Goal: Navigation & Orientation: Find specific page/section

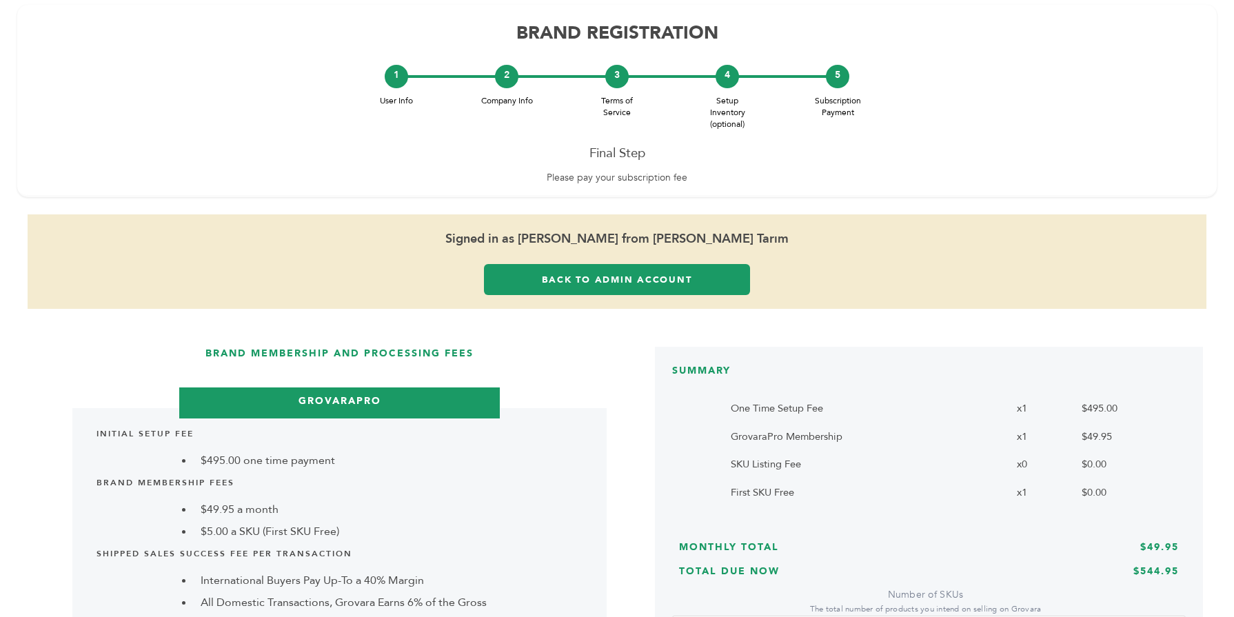
scroll to position [138, 0]
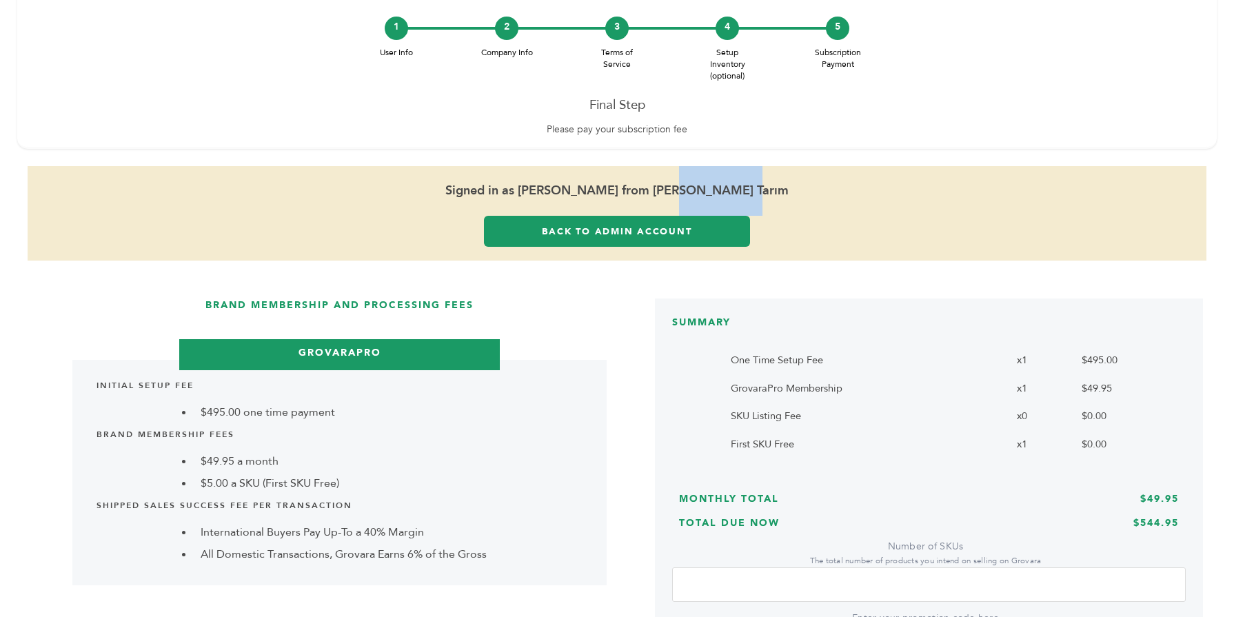
drag, startPoint x: 744, startPoint y: 182, endPoint x: 669, endPoint y: 183, distance: 75.1
click at [669, 183] on span "Signed in as [PERSON_NAME] from [PERSON_NAME] Tarım" at bounding box center [617, 191] width 1179 height 50
copy span "Kılıç Tarım"
click at [773, 144] on div "BRAND REGISTRATION 1 User Info 2 Company Info 3 Terms of Service 4 Setup Invent…" at bounding box center [616, 53] width 1199 height 192
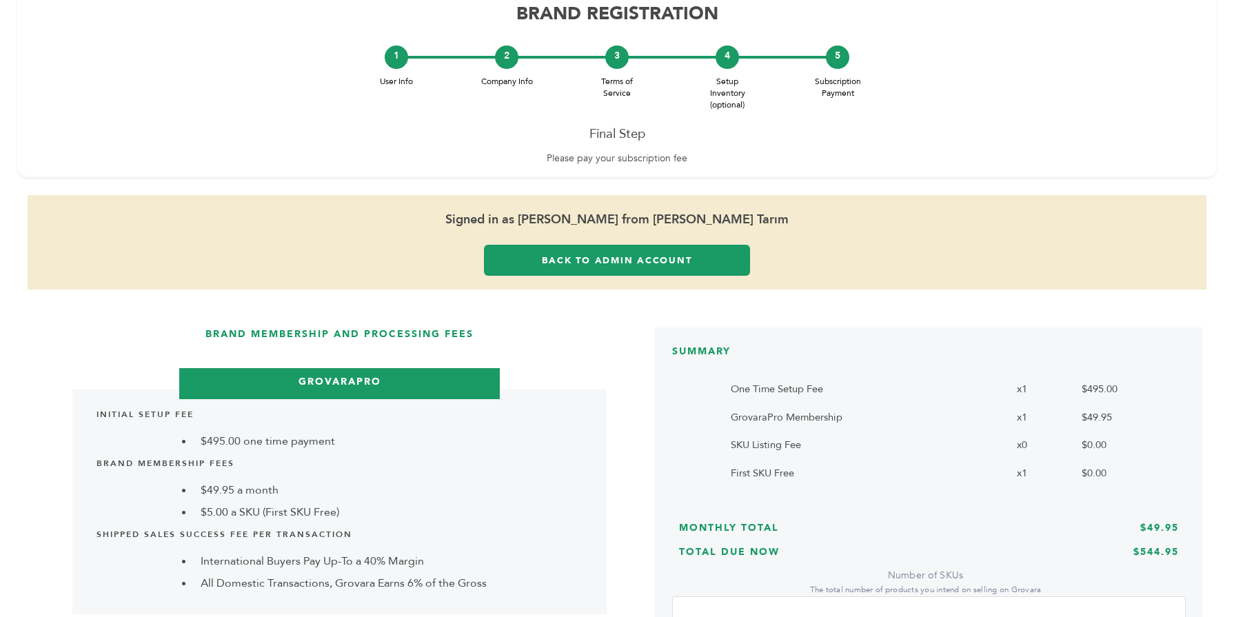
scroll to position [83, 0]
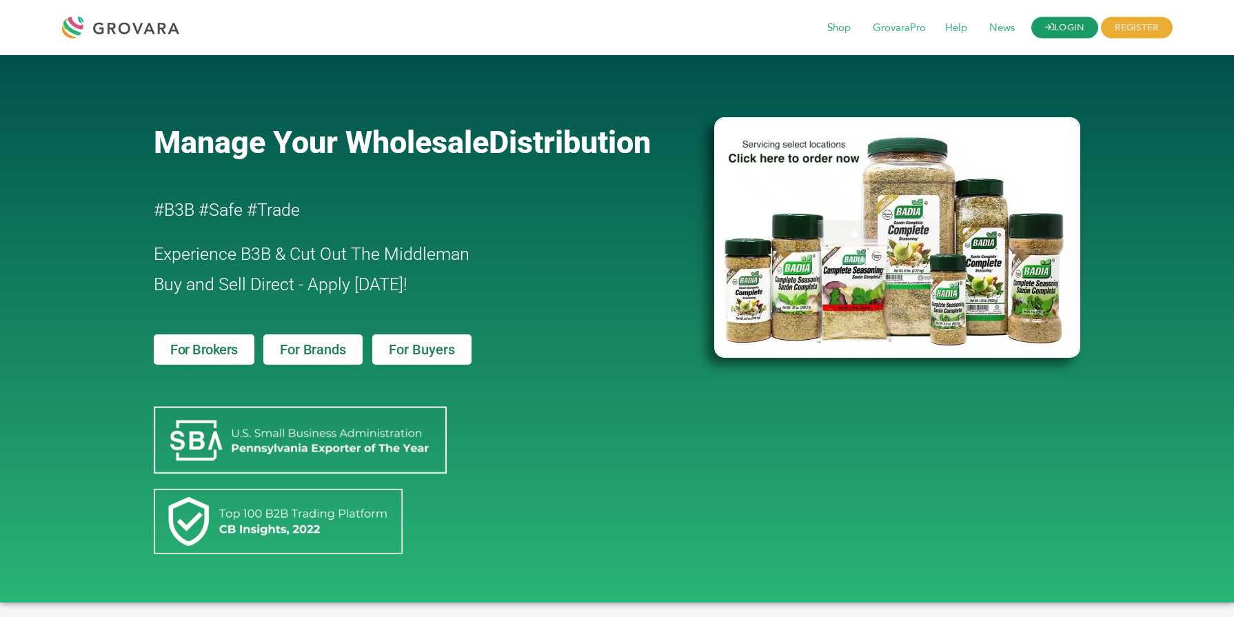
click at [1048, 26] on icon at bounding box center [1049, 27] width 9 height 9
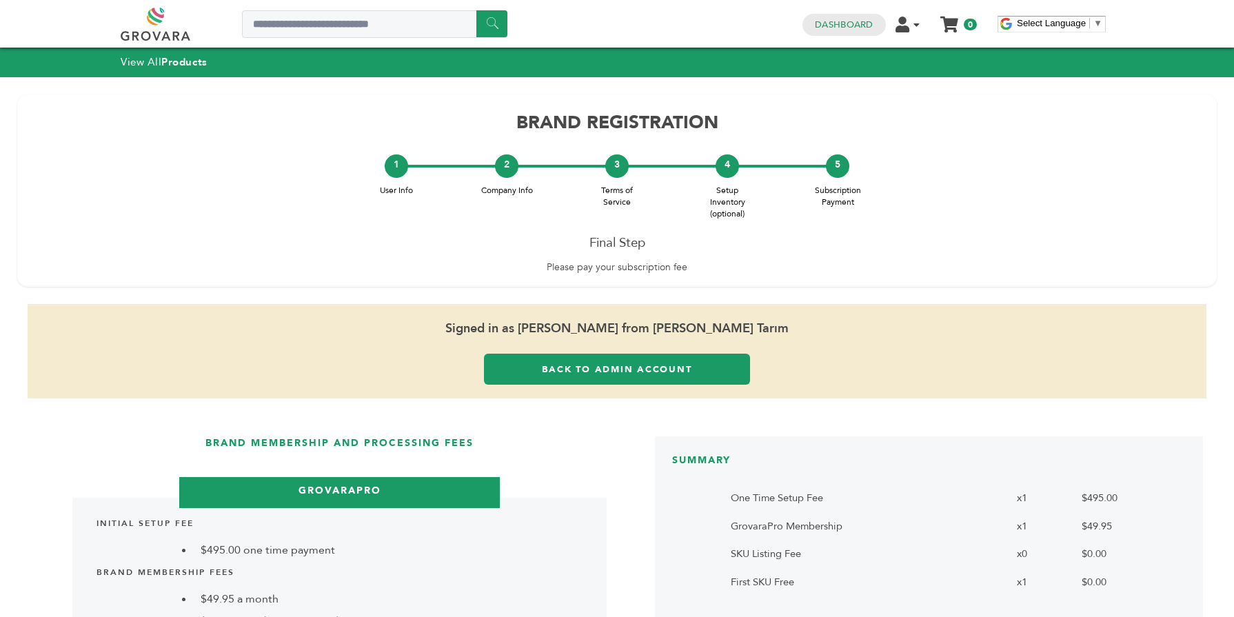
click at [654, 365] on link "Back to Admin Account" at bounding box center [617, 369] width 266 height 31
